Goal: Task Accomplishment & Management: Manage account settings

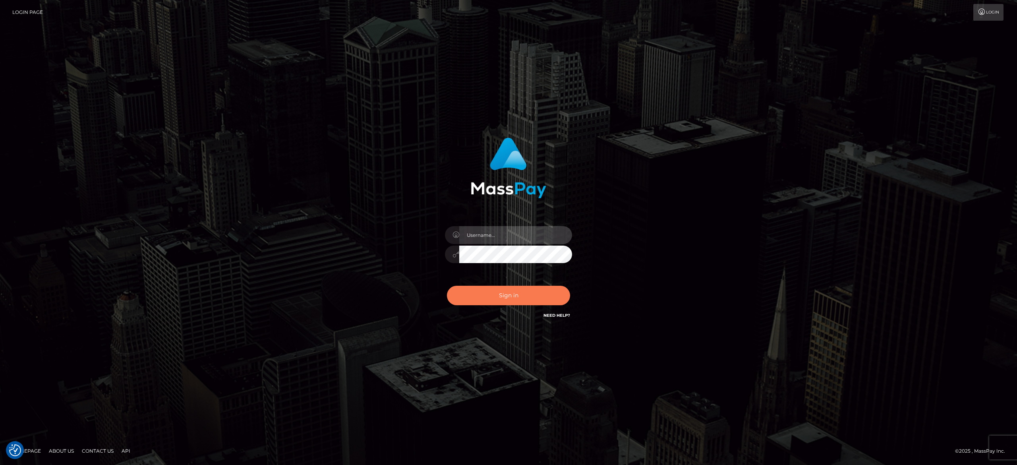
type input "alexandra.barbu"
click at [486, 303] on button "Sign in" at bounding box center [508, 295] width 123 height 19
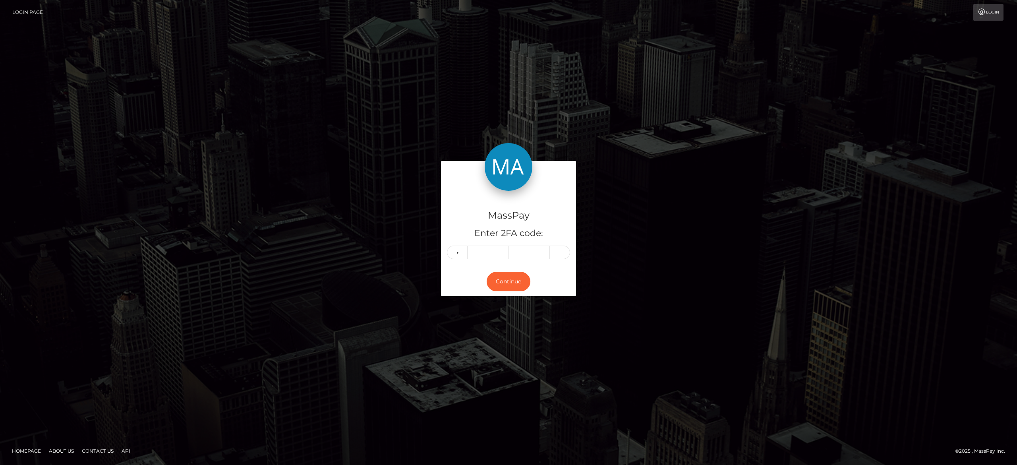
type input "8"
type input "4"
type input "5"
type input "3"
type input "4"
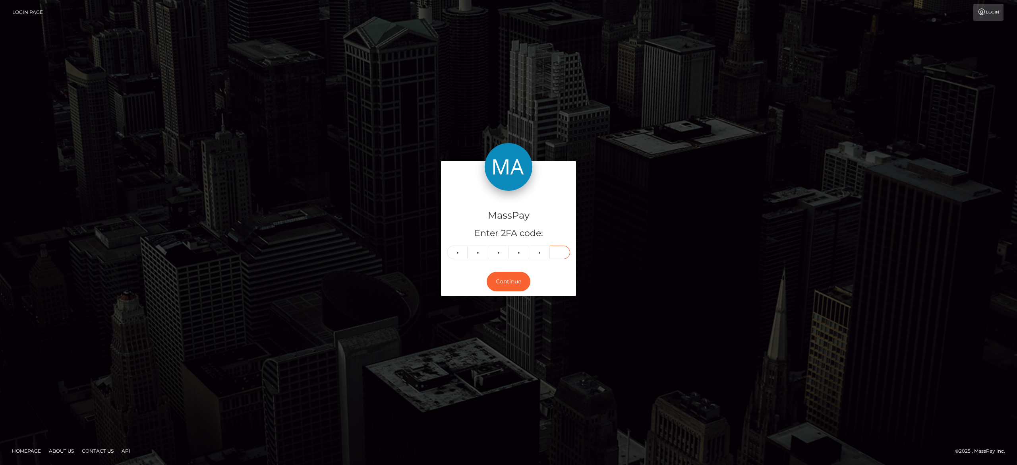
type input "8"
